Goal: Transaction & Acquisition: Purchase product/service

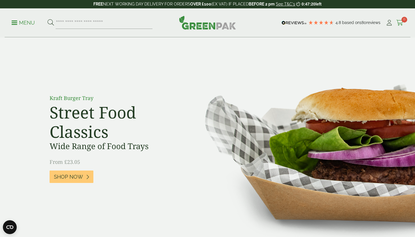
click at [403, 24] on icon at bounding box center [400, 23] width 7 height 6
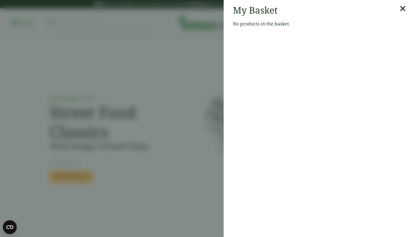
click at [401, 9] on icon at bounding box center [403, 9] width 6 height 8
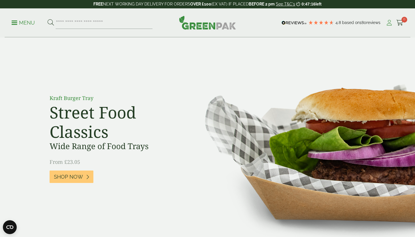
click at [389, 25] on icon at bounding box center [389, 23] width 7 height 6
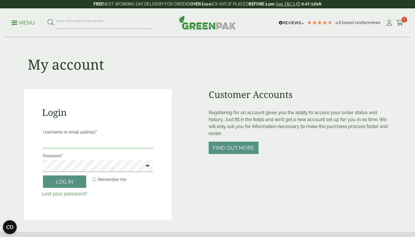
type input "**********"
click at [65, 181] on button "Log in" at bounding box center [64, 181] width 43 height 12
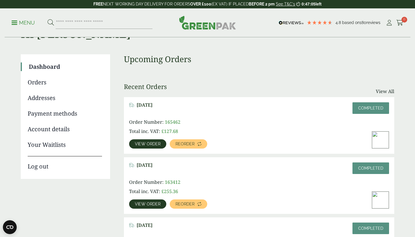
scroll to position [31, 0]
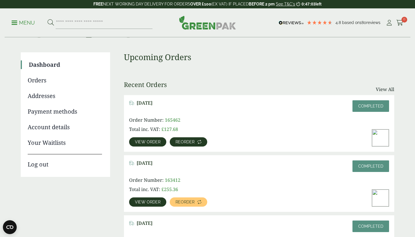
click at [191, 140] on span "Reorder" at bounding box center [185, 142] width 19 height 4
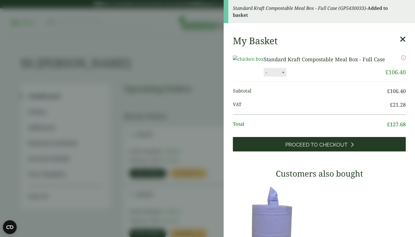
click at [336, 148] on span "Proceed to Checkout" at bounding box center [317, 144] width 62 height 6
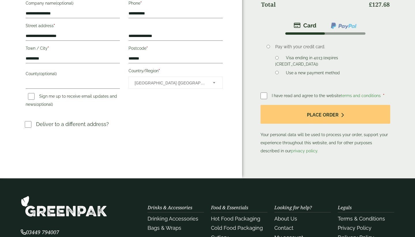
scroll to position [145, 0]
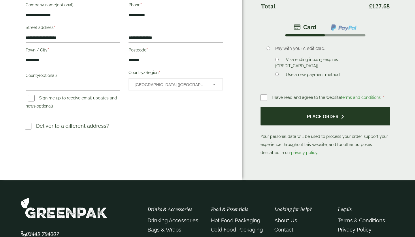
click at [266, 115] on button "Place order" at bounding box center [326, 115] width 130 height 19
